Goal: Use online tool/utility

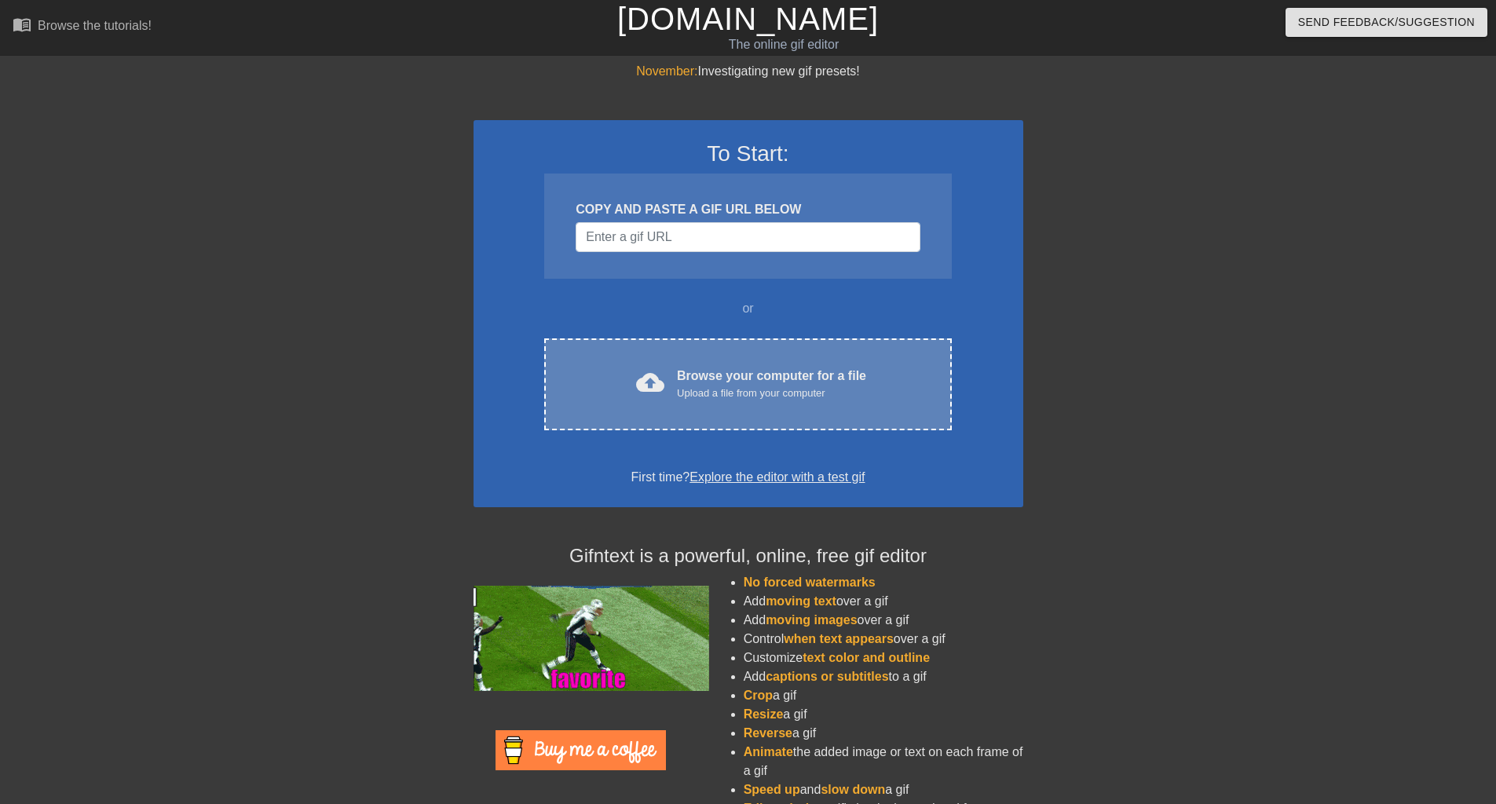
click at [677, 389] on div "cloud_upload Browse your computer for a file Upload a file from your computer" at bounding box center [747, 384] width 341 height 35
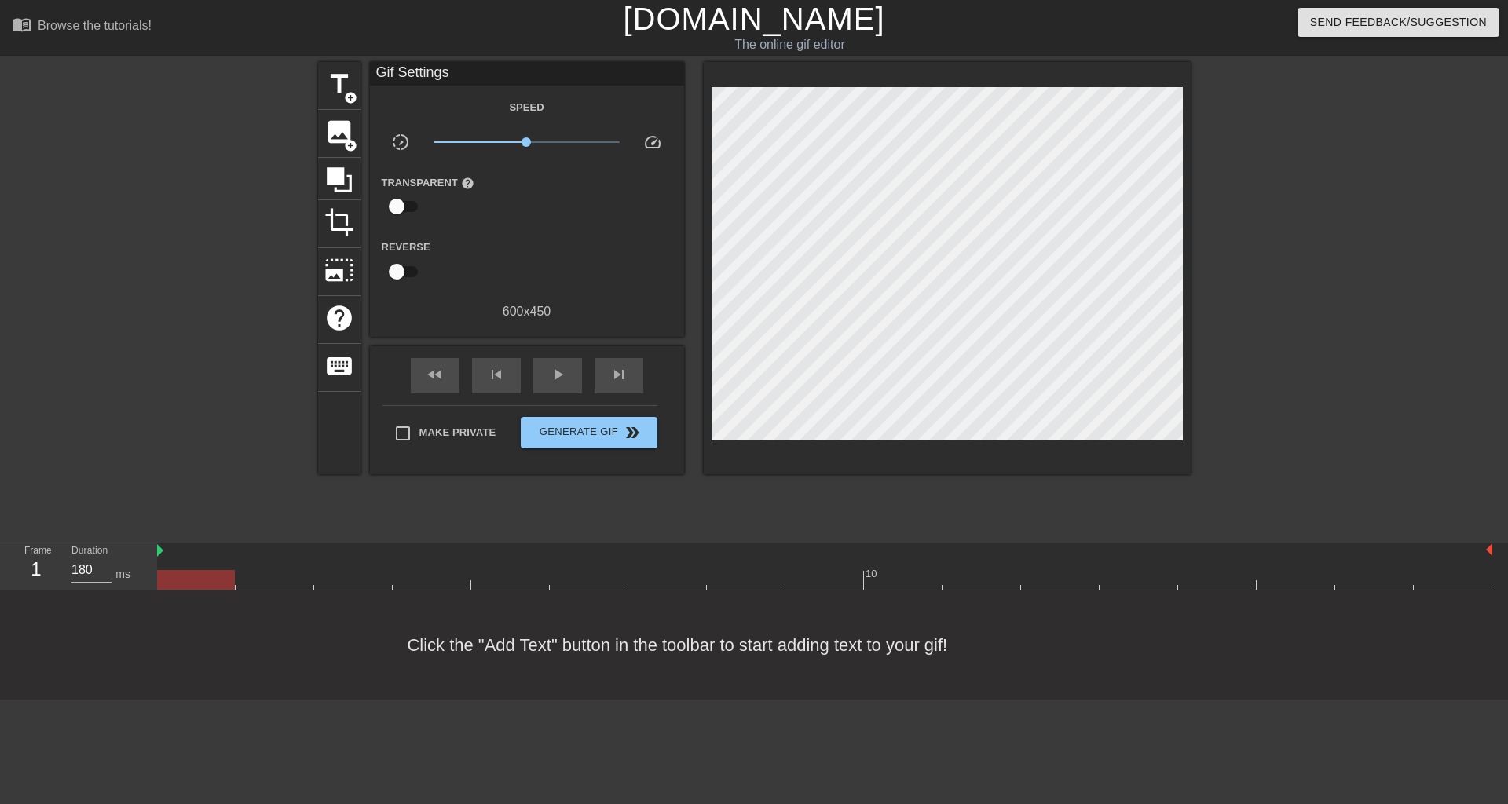
click at [551, 394] on div "fast_rewind skip_previous play_arrow skip_next" at bounding box center [527, 375] width 256 height 59
click at [554, 378] on span "play_arrow" at bounding box center [557, 374] width 19 height 19
click at [356, 100] on span "add_circle" at bounding box center [350, 97] width 13 height 13
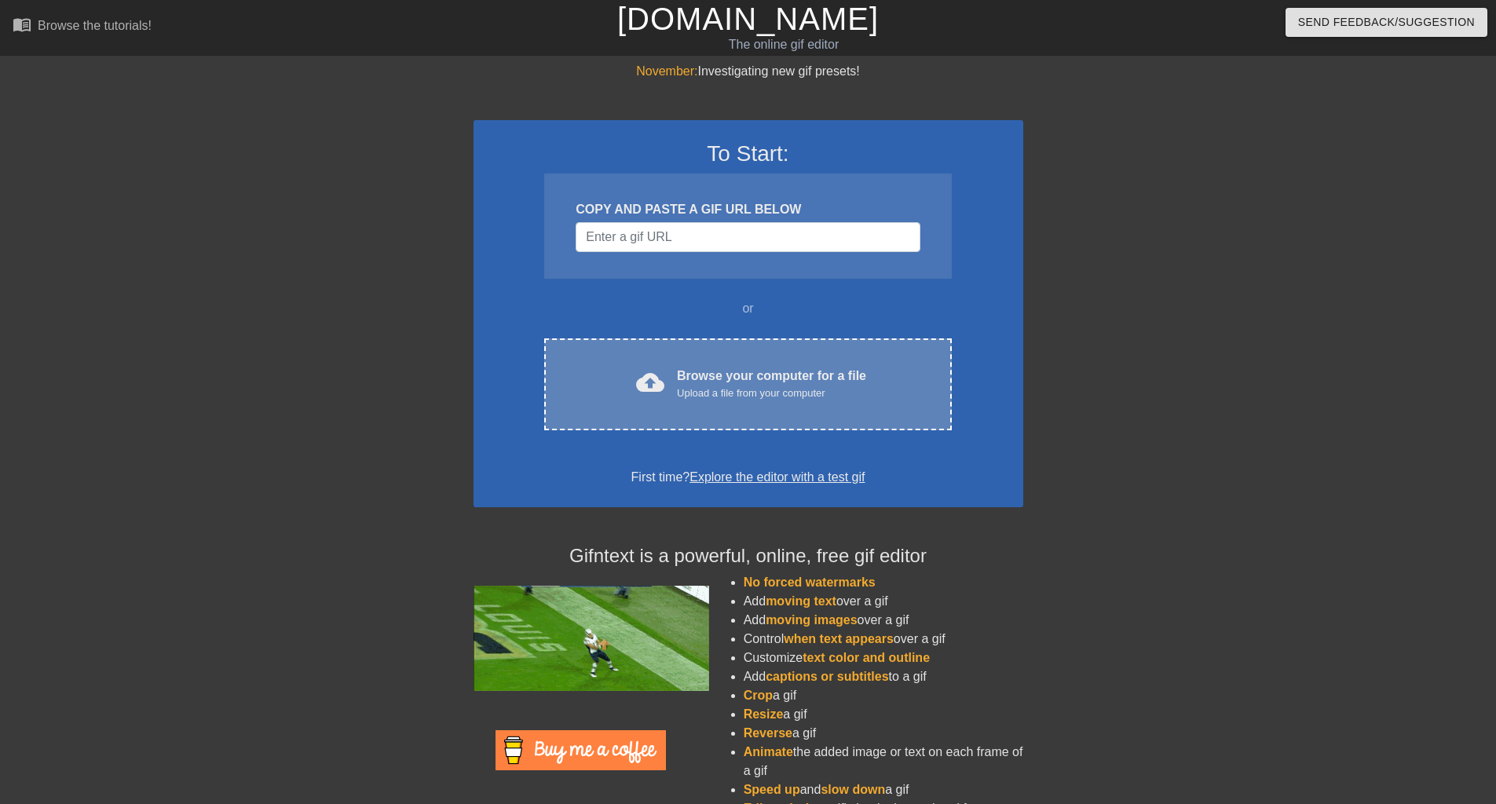
click at [683, 411] on div "cloud_upload Browse your computer for a file Upload a file from your computer C…" at bounding box center [747, 384] width 407 height 92
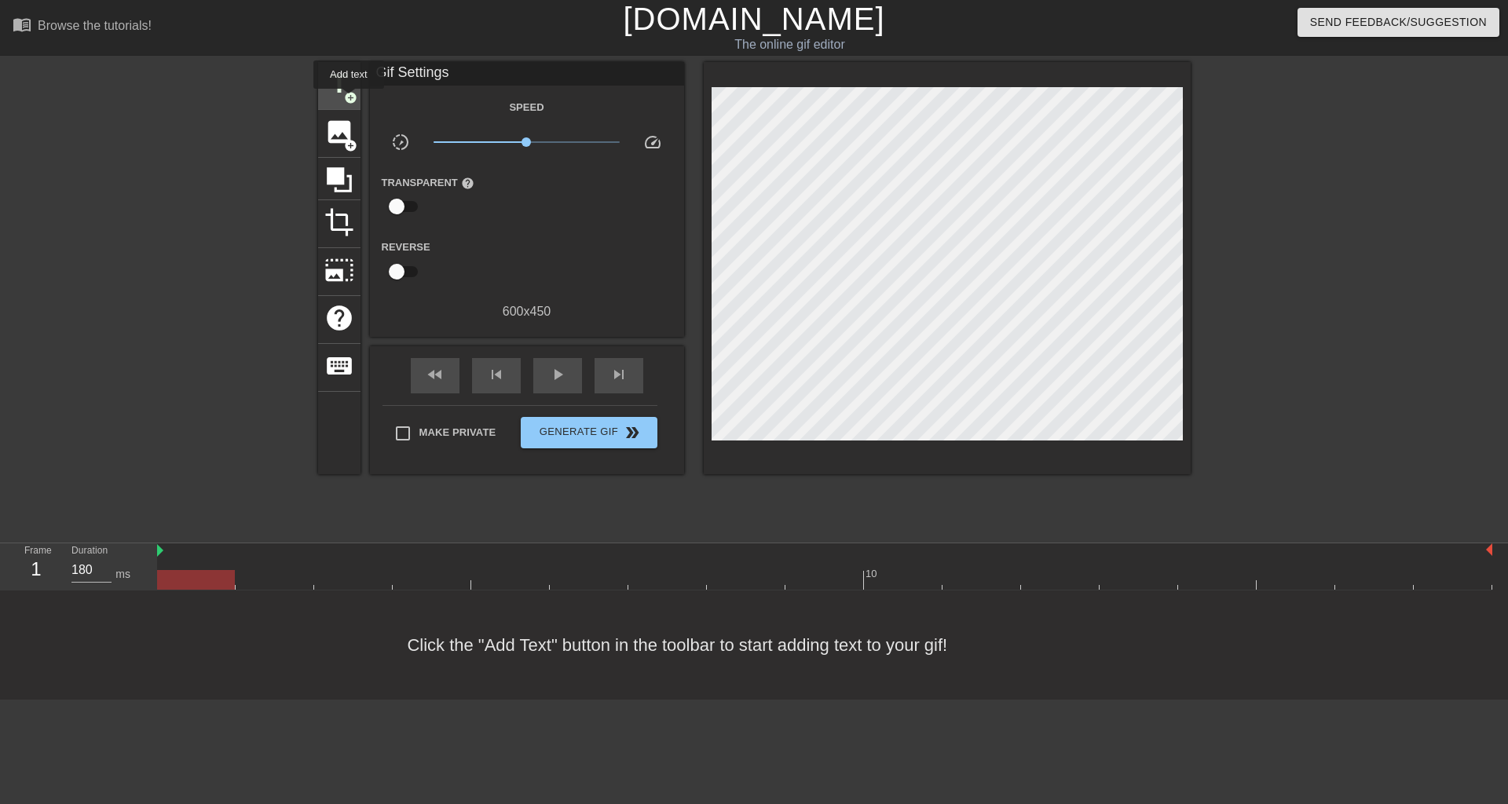
click at [349, 100] on span "add_circle" at bounding box center [350, 97] width 13 height 13
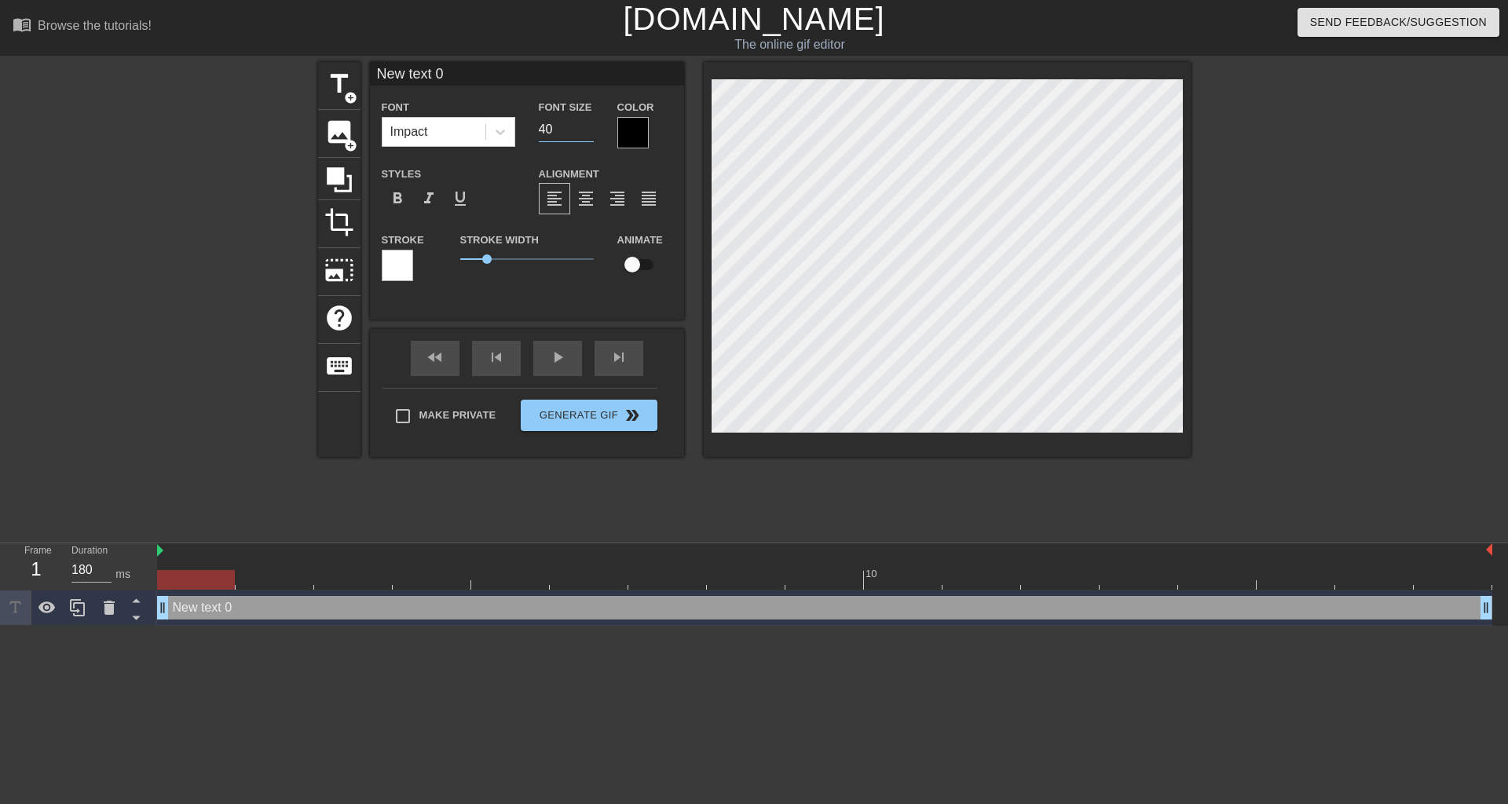
drag, startPoint x: 571, startPoint y: 137, endPoint x: 517, endPoint y: 135, distance: 53.4
click at [517, 135] on div "Font Impact Font Size 40 Color" at bounding box center [527, 122] width 314 height 51
type input "20"
click at [502, 133] on icon at bounding box center [499, 132] width 9 height 5
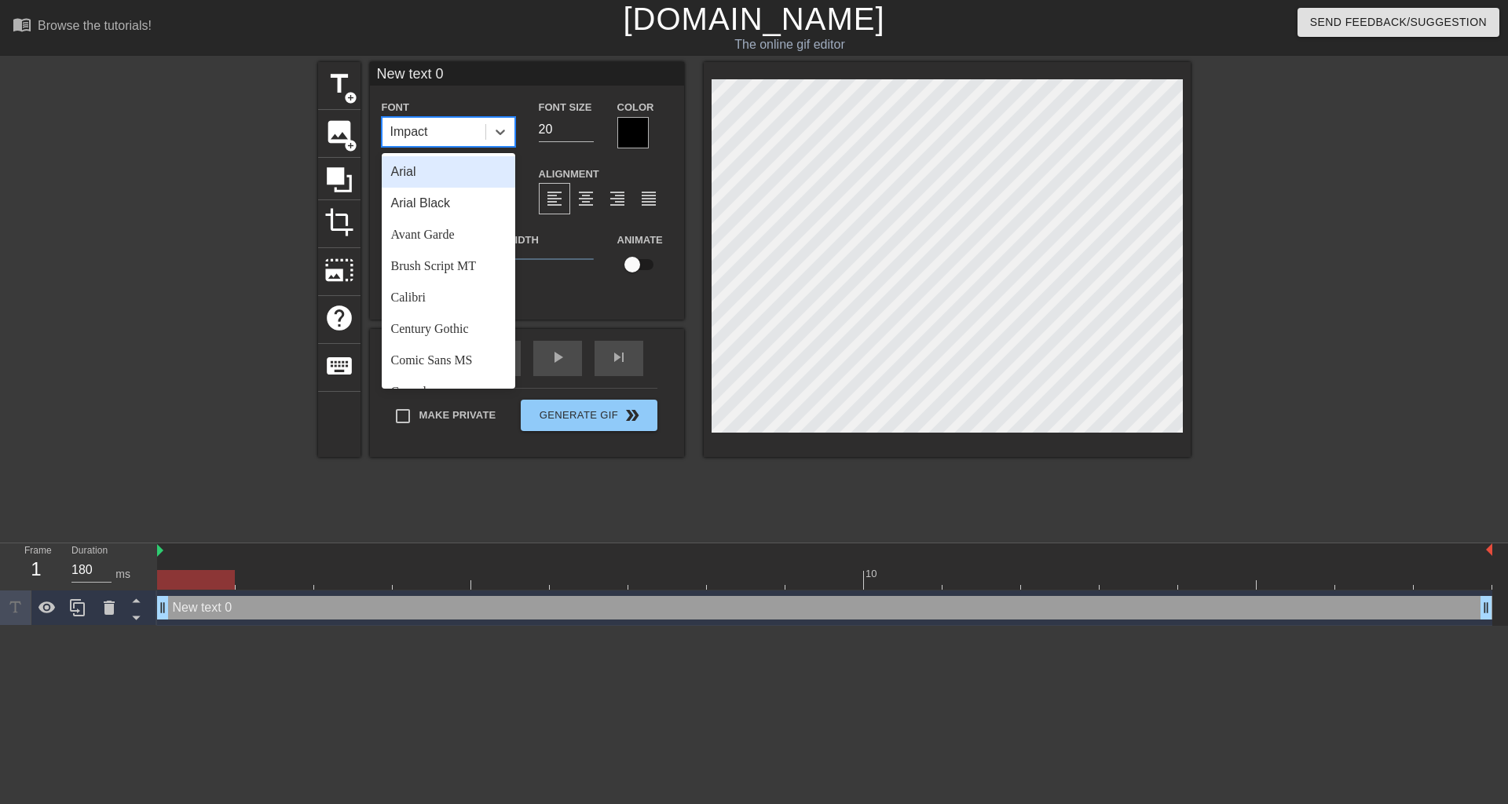
click at [454, 176] on div "Arial" at bounding box center [448, 171] width 133 height 31
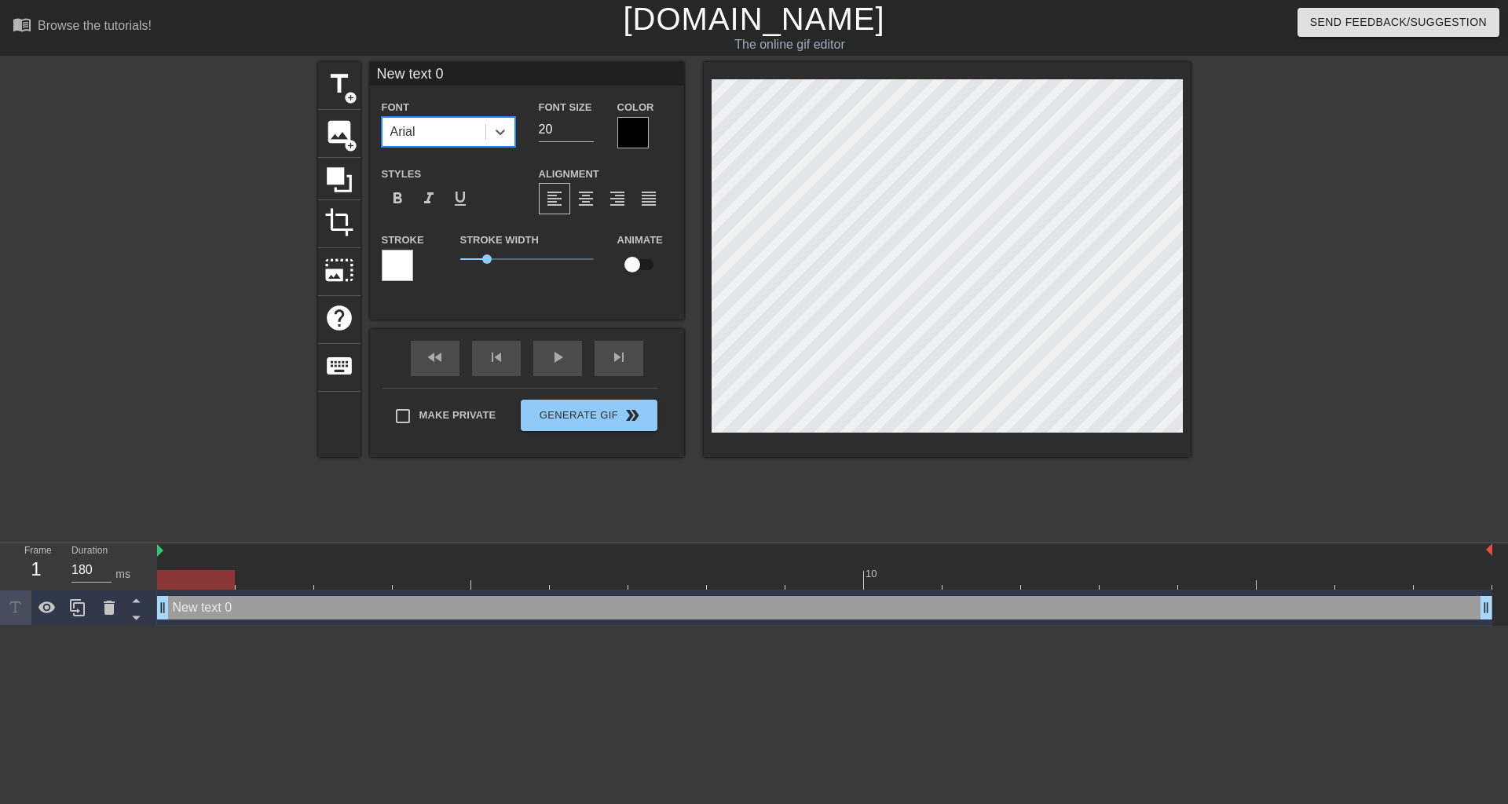
click at [404, 261] on div at bounding box center [397, 265] width 31 height 31
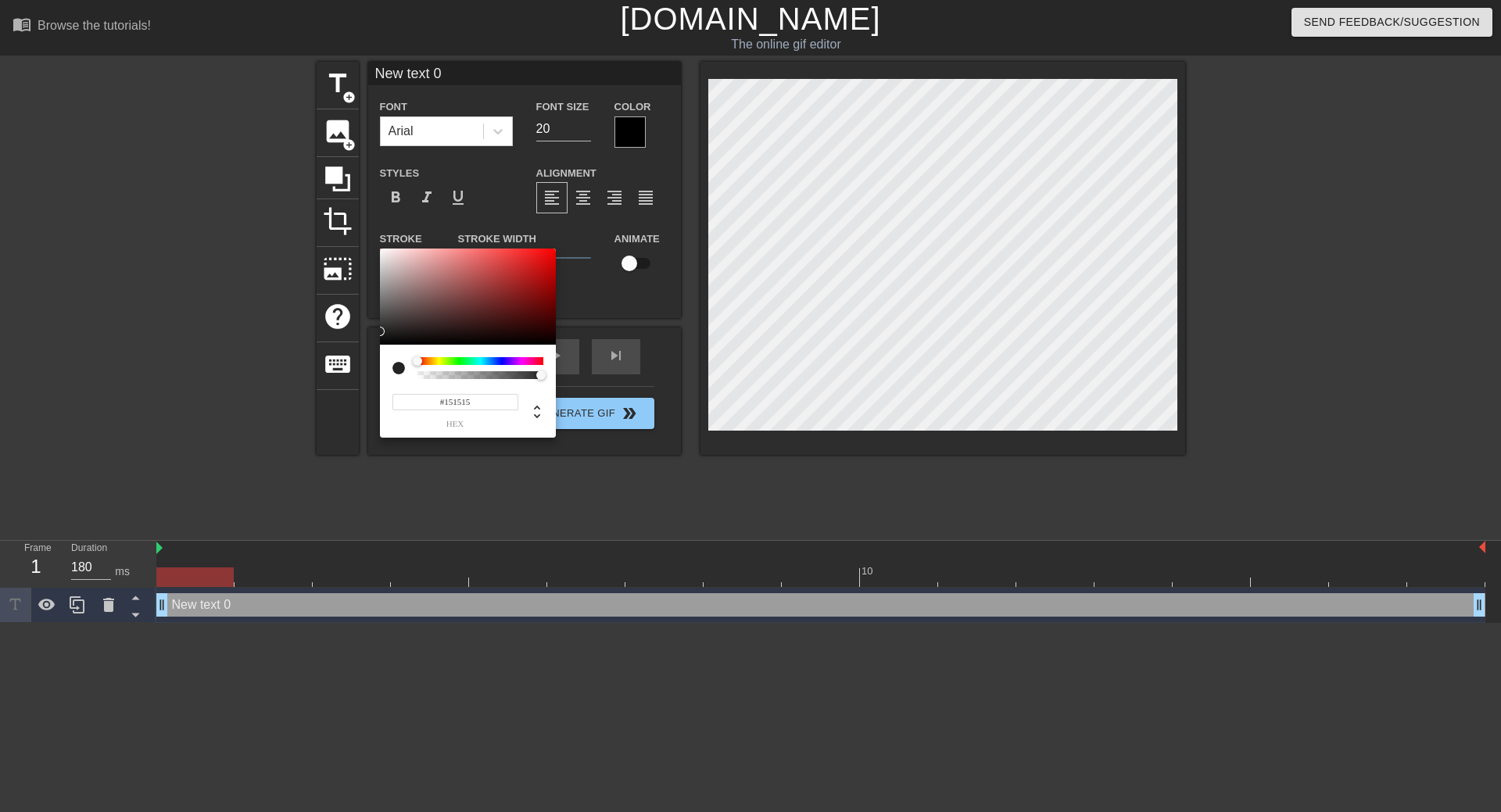
type input "#000000"
drag, startPoint x: 432, startPoint y: 301, endPoint x: 326, endPoint y: 372, distance: 127.6
click at [326, 372] on div "#000000 hex" at bounding box center [750, 406] width 1501 height 812
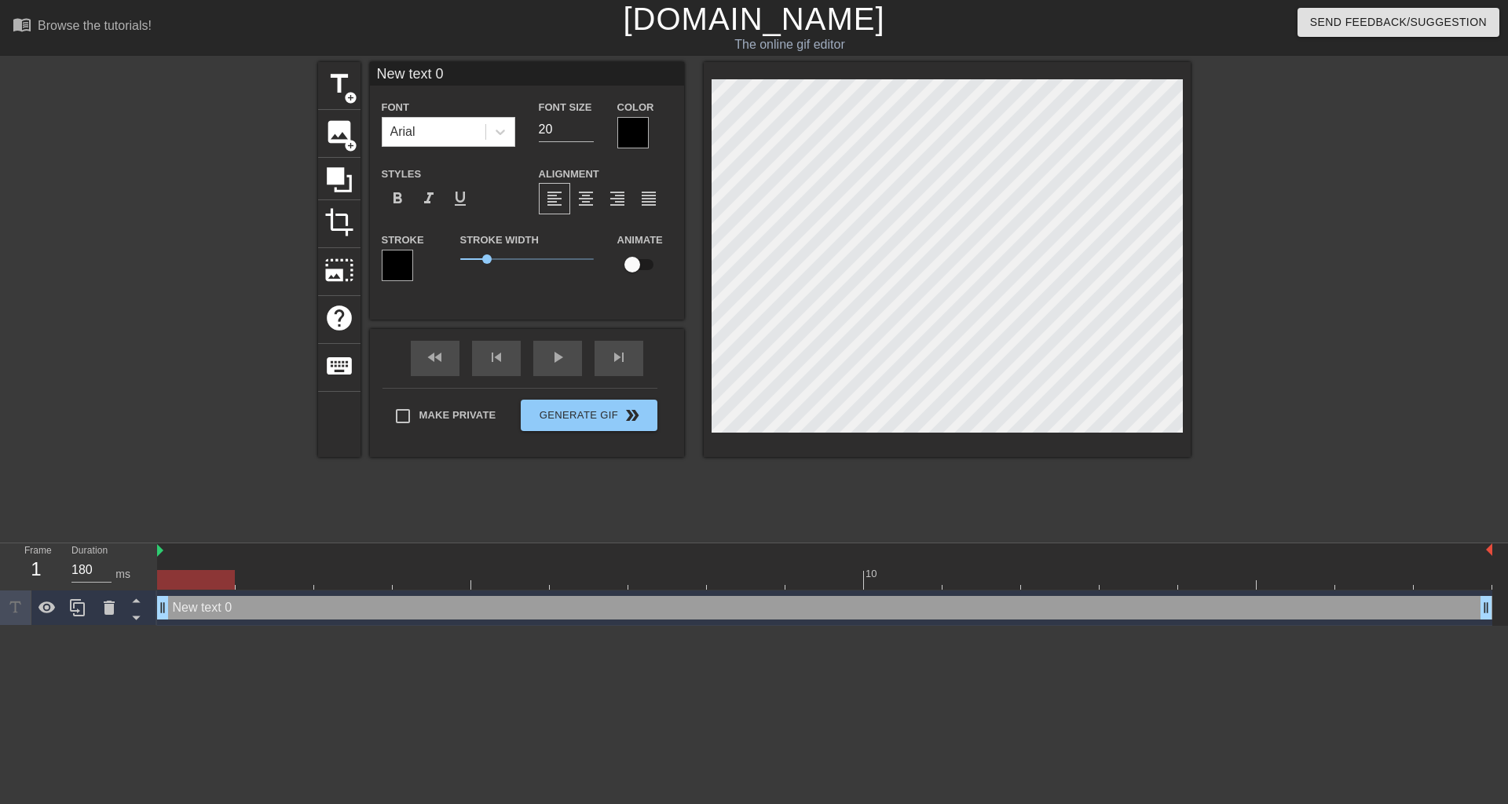
scroll to position [2, 4]
paste textarea "large distortion of H atom in carbazole N-H while rotation"
type input "large distortion of H atom in carbazole N-H while rotation"
type textarea "large distortion of H atom in carbazole N-H while rotation"
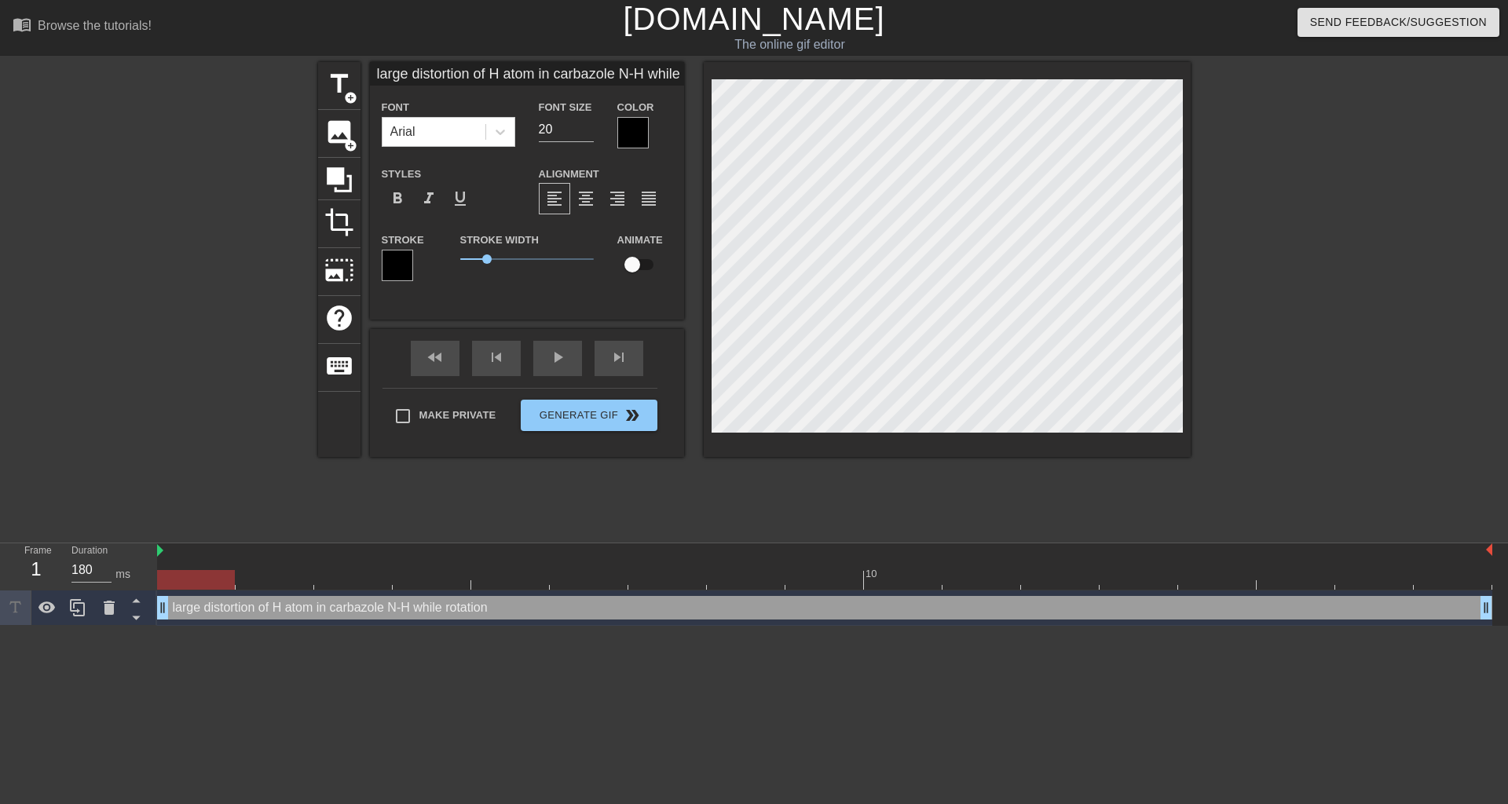
scroll to position [2, 17]
type input "large distortion of H atom in carbazole N-H d rotation"
type textarea "large distortion of H atom in carbazole N-H d rotation"
type input "large distortion of H atom in carbazole N-H du rotation"
type textarea "large distortion of H atom in carbazole N-H du rotation"
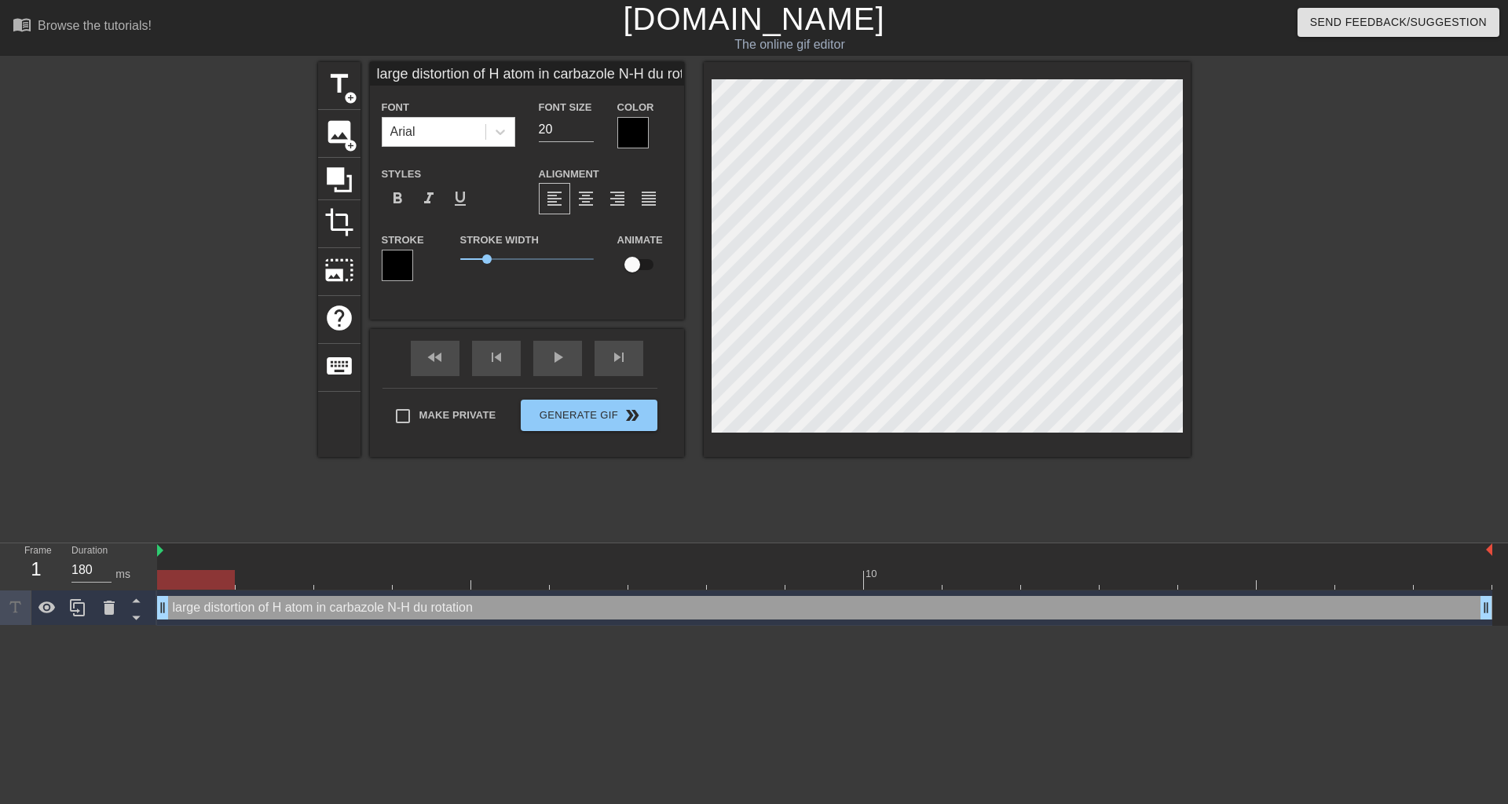
type input "large distortion of H atom in carbazole N-H dur rotation"
type textarea "large distortion of H atom in carbazole N-H dur rotation"
type input "large distortion of H atom in carbazole N-H duri rotation"
type textarea "large distortion of H atom in carbazole N-H duri rotation"
type input "large distortion of H atom in carbazole N-H durin rotation"
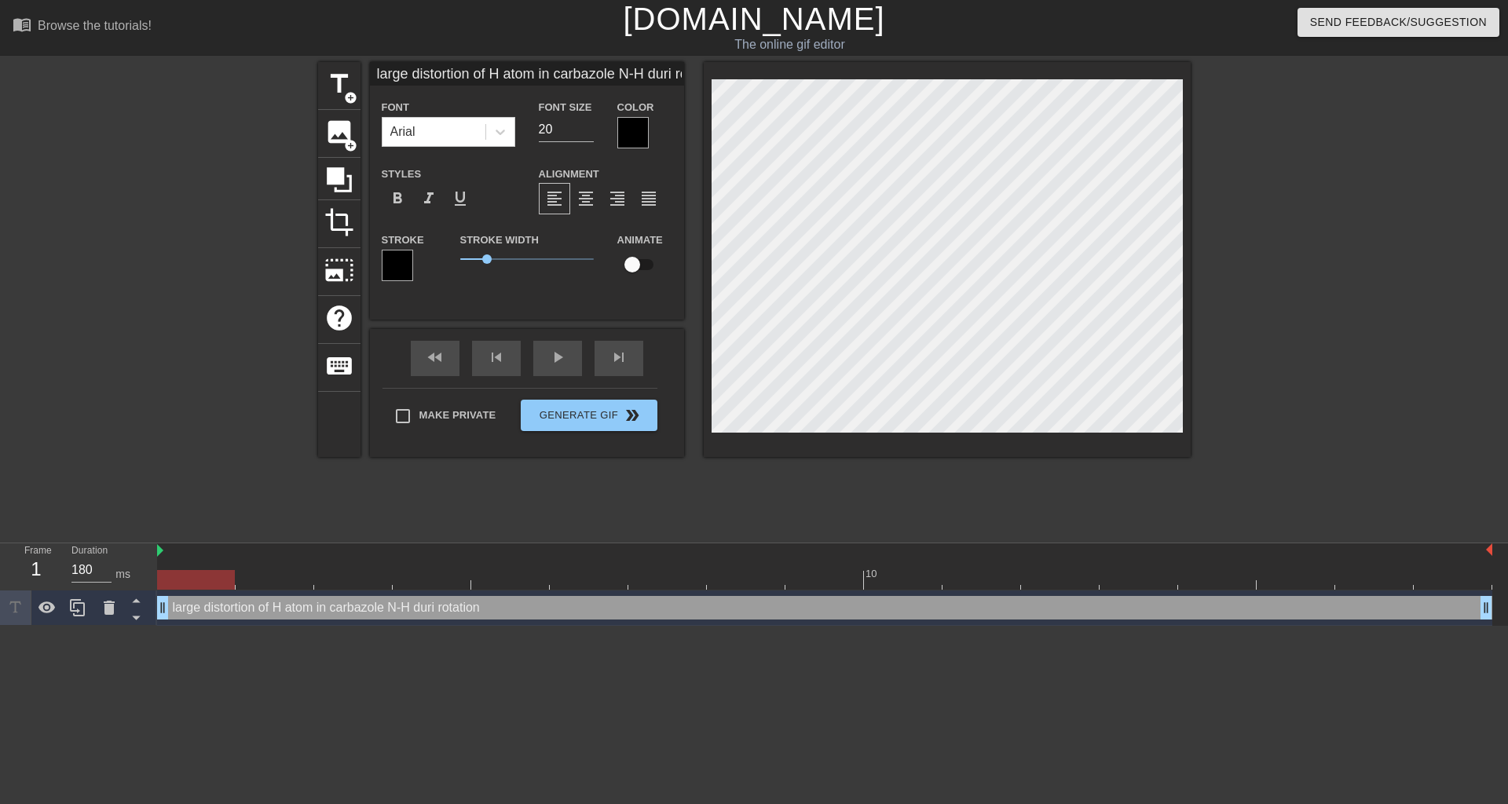
type textarea "large distortion of H atom in carbazole N-H durin rotation"
type input "large distortion of H atom in carbazole N-H during rotation"
type textarea "large distortion of H atom in carbazole N-H during rotation"
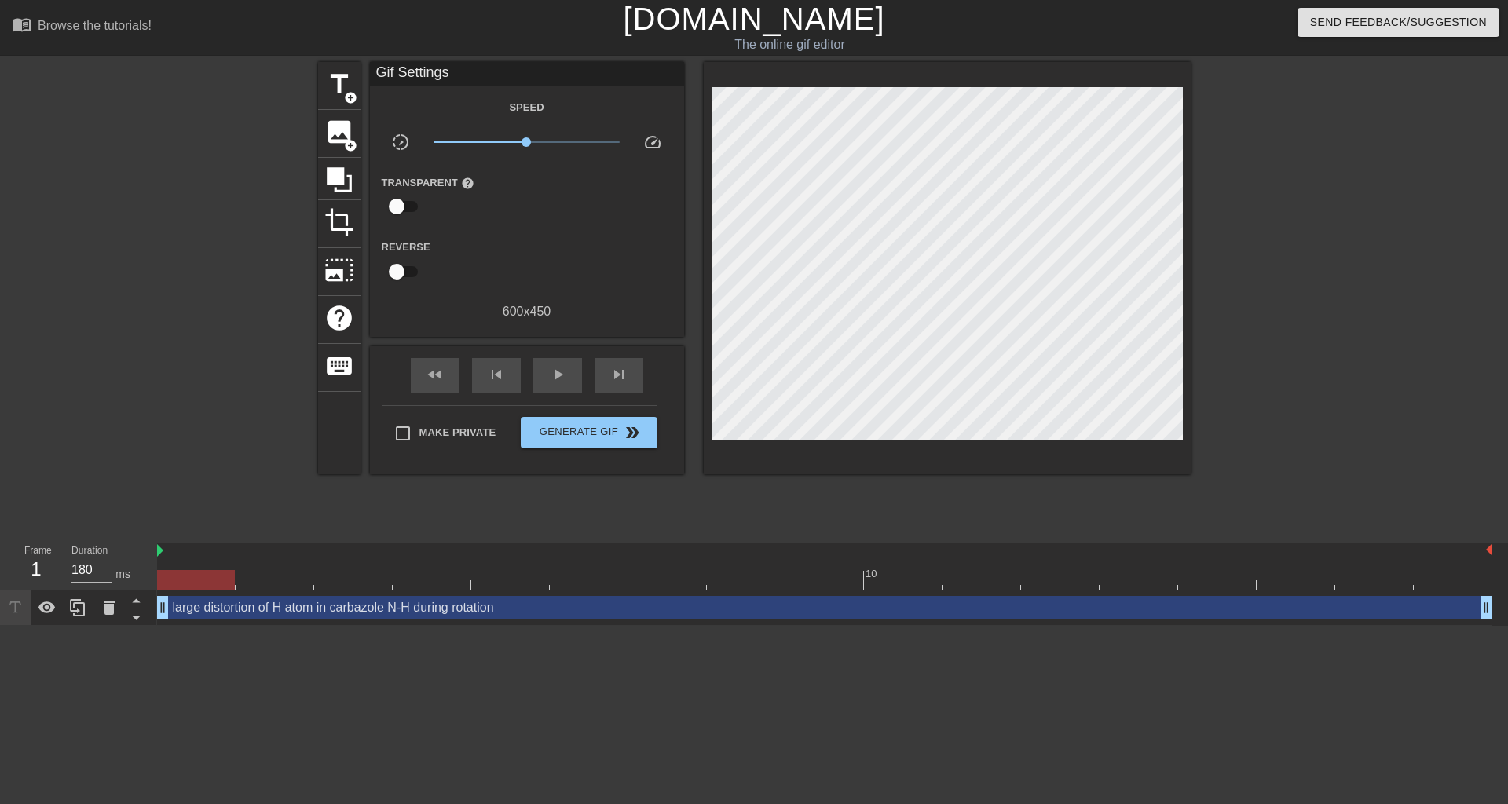
click at [1059, 481] on div "title add_circle image add_circle crop photo_size_select_large help keyboard Gi…" at bounding box center [754, 297] width 872 height 471
click at [472, 441] on label "Make Private" at bounding box center [441, 433] width 110 height 33
click at [419, 441] on input "Make Private" at bounding box center [402, 433] width 33 height 33
checkbox input "true"
click at [600, 440] on span "Generate Gif double_arrow" at bounding box center [588, 432] width 123 height 19
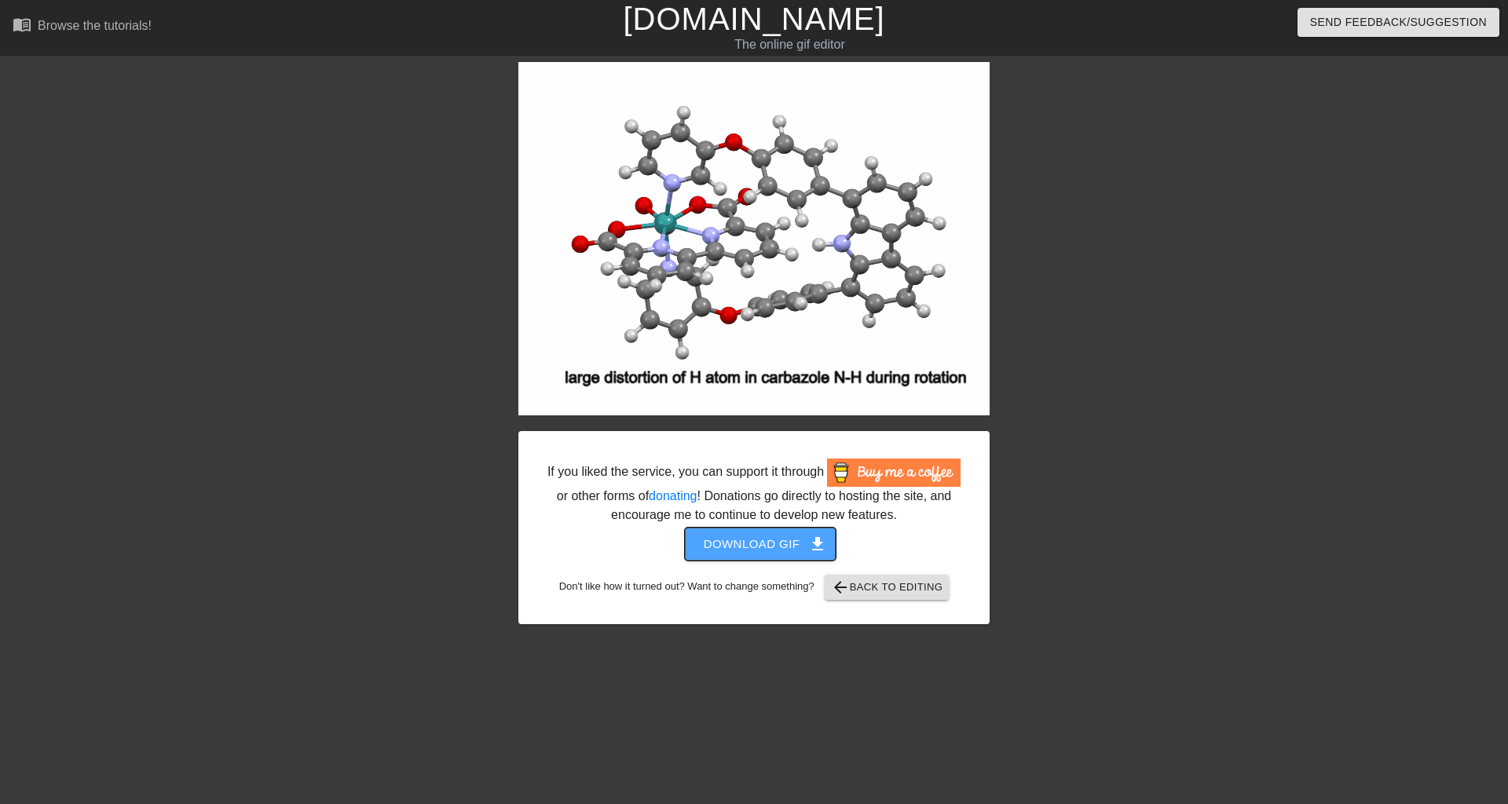
click at [752, 536] on span "Download gif get_app" at bounding box center [761, 544] width 114 height 20
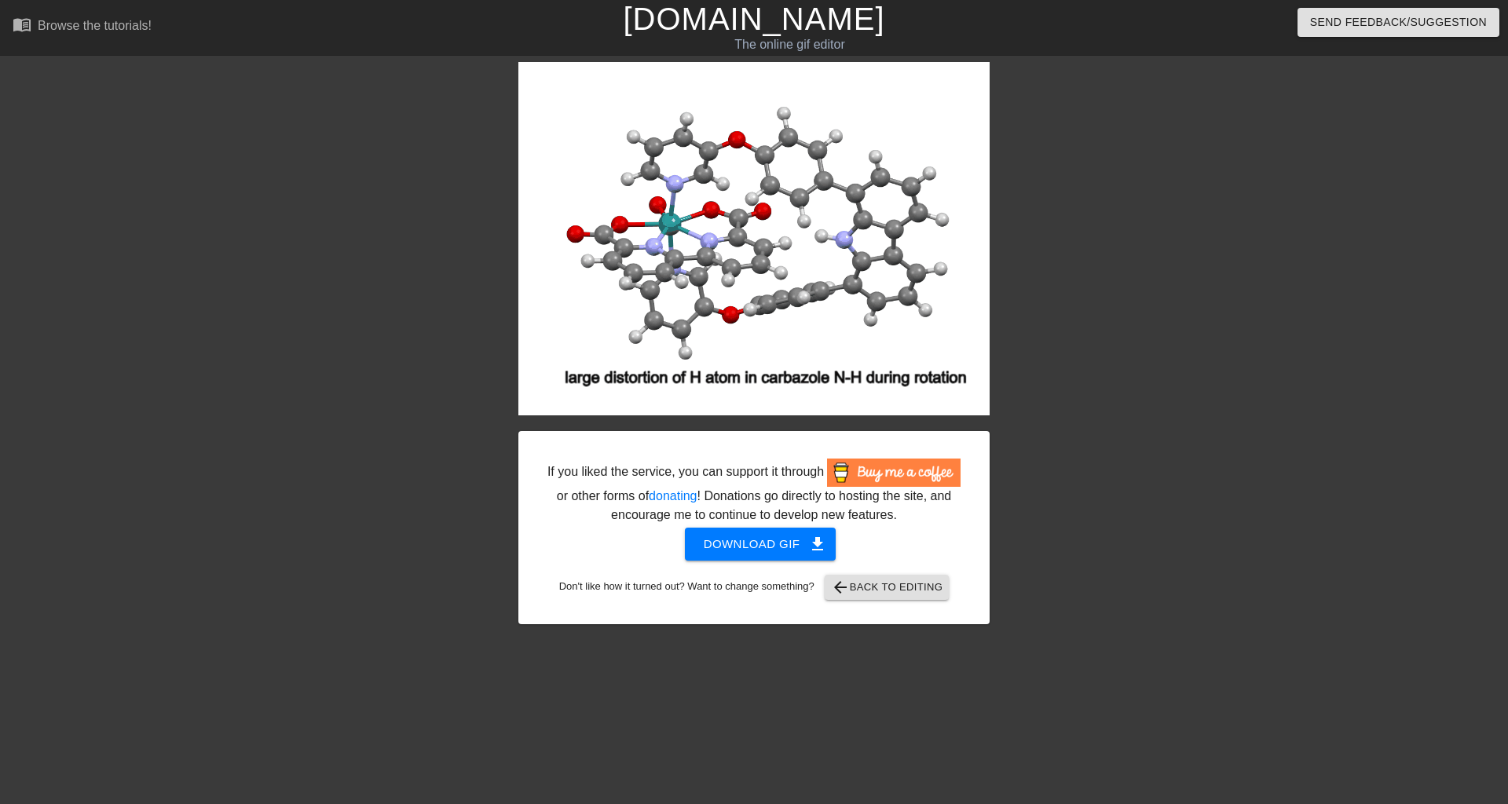
click at [376, 260] on div at bounding box center [382, 297] width 236 height 471
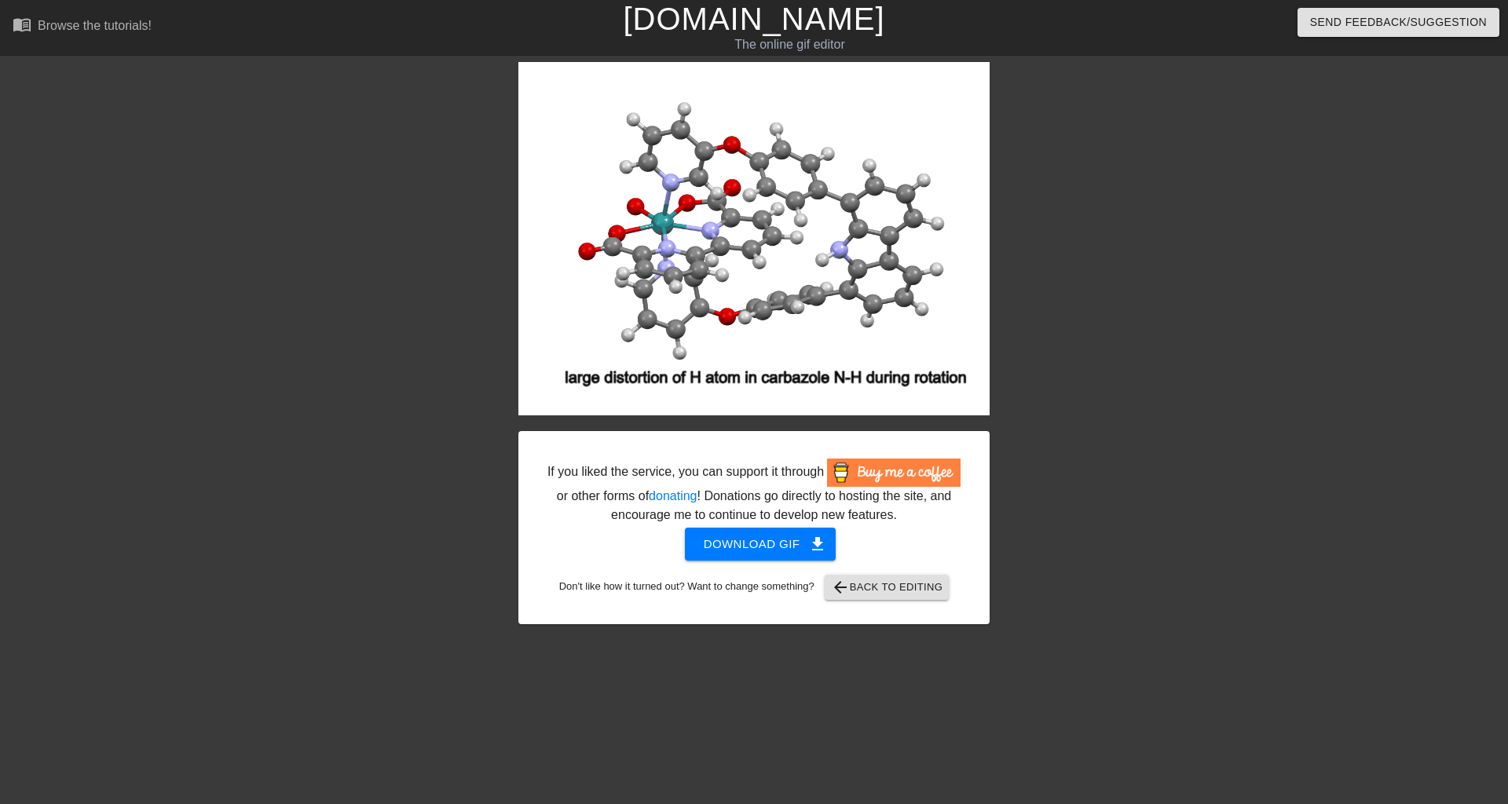
click at [1070, 195] on div at bounding box center [1126, 297] width 236 height 471
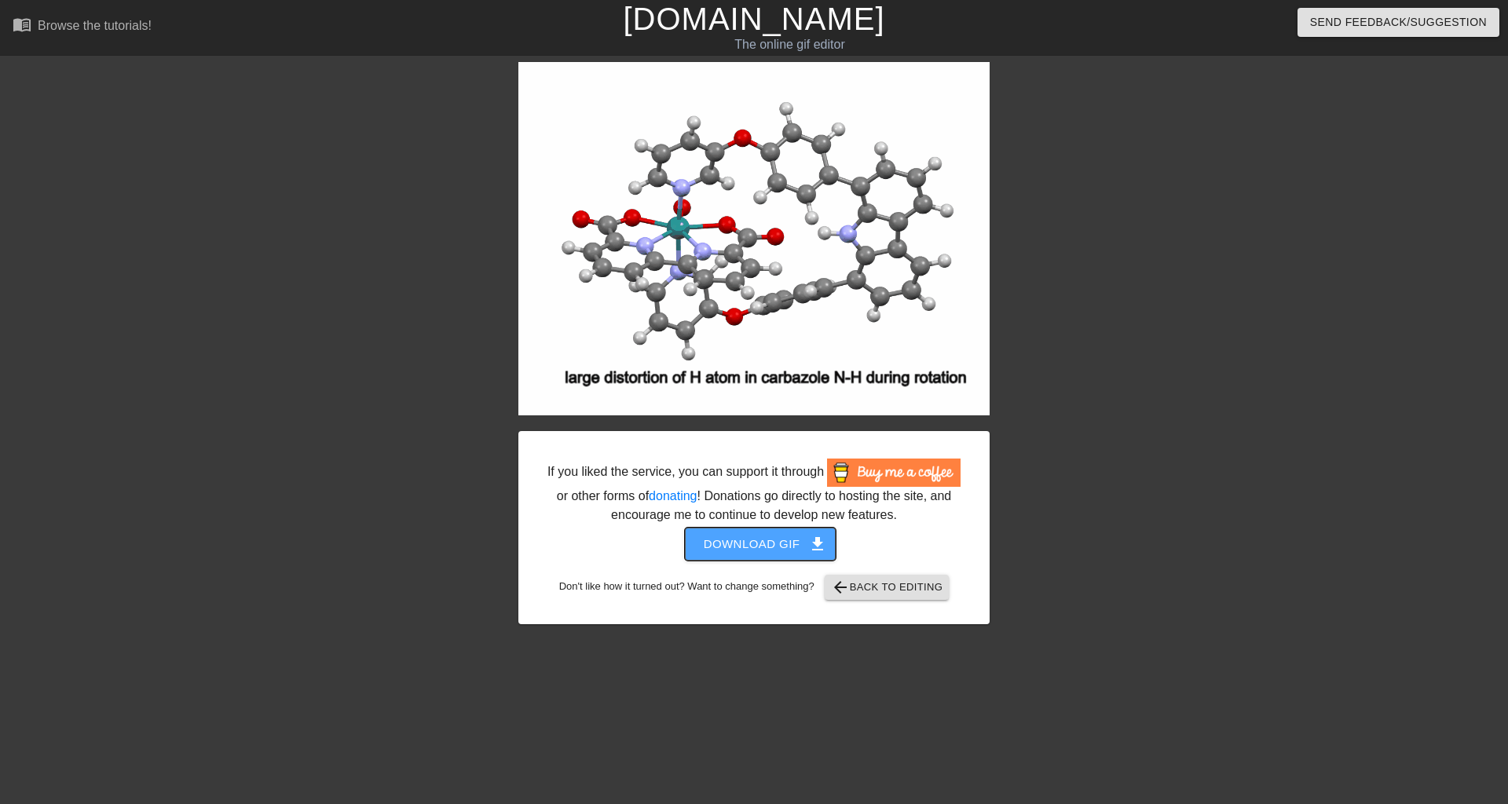
click at [764, 549] on span "Download gif get_app" at bounding box center [761, 544] width 114 height 20
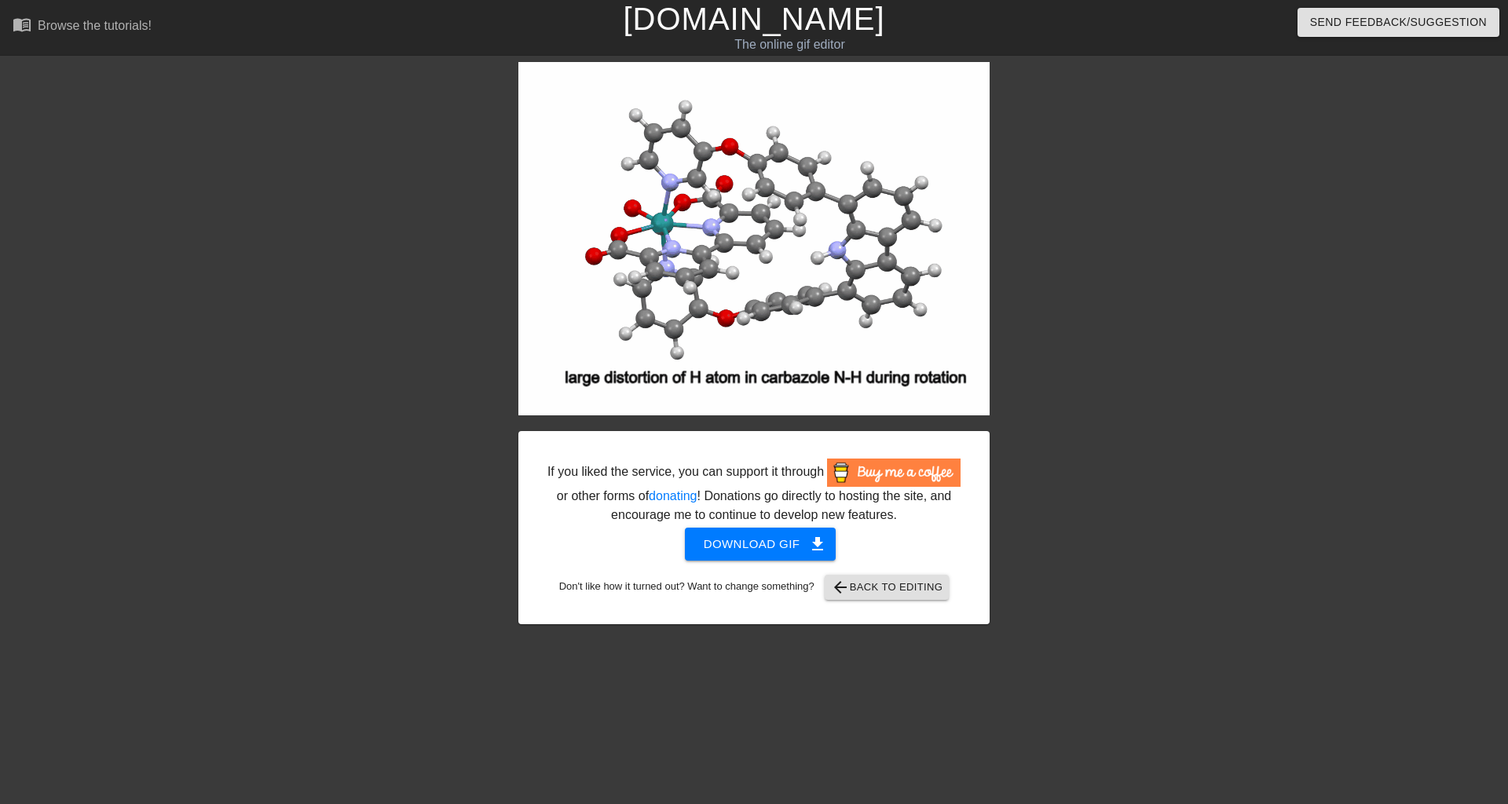
drag, startPoint x: 718, startPoint y: 247, endPoint x: 1319, endPoint y: 235, distance: 600.8
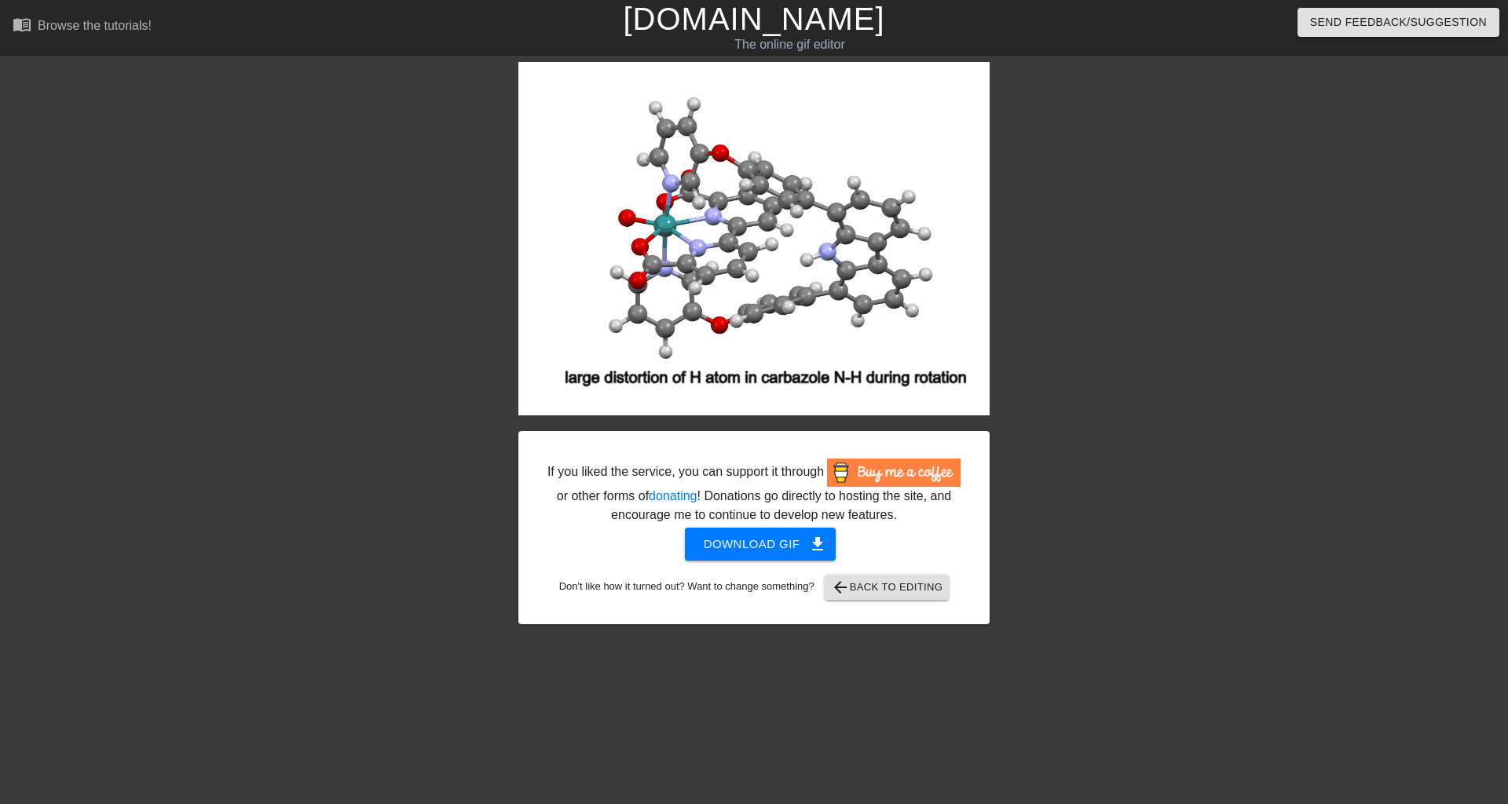
click at [1322, 235] on div "If you liked the service, you can support it through or other forms of donating…" at bounding box center [754, 343] width 1508 height 562
